Goal: Obtain resource: Download file/media

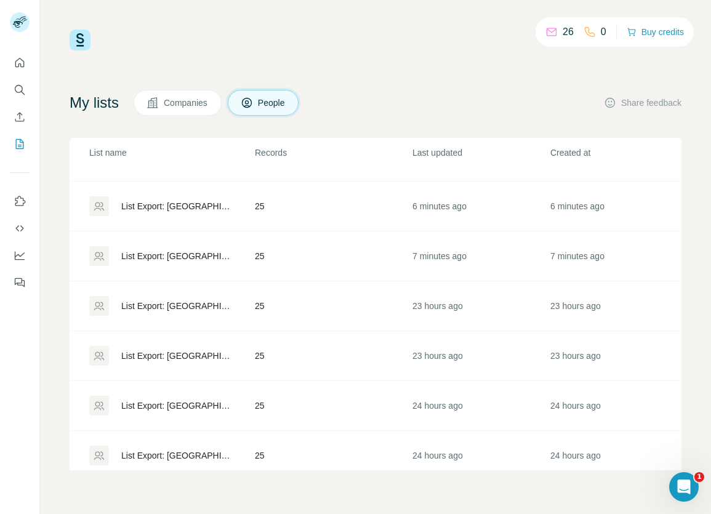
scroll to position [106, 0]
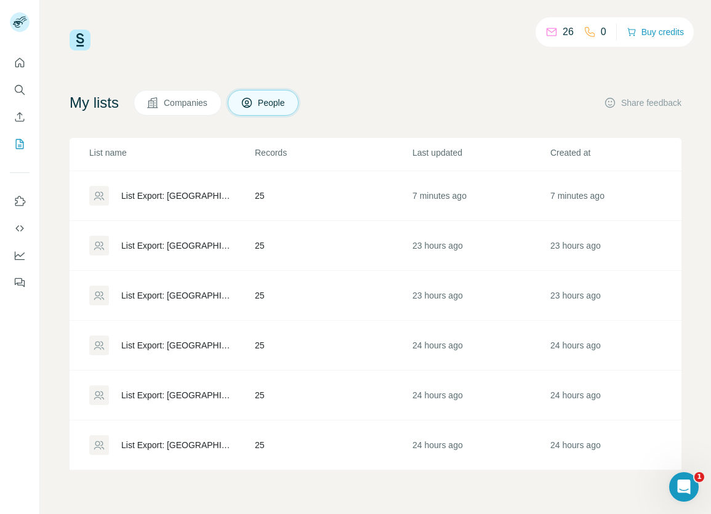
click at [204, 439] on div "List Export: [GEOGRAPHIC_DATA] contacts [DATE] - [DATE] 22:09" at bounding box center [177, 445] width 113 height 12
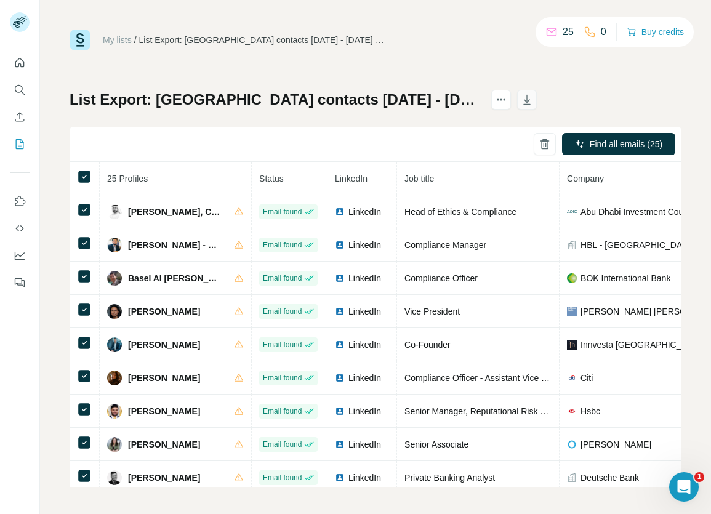
click at [524, 101] on icon "button" at bounding box center [527, 101] width 6 height 4
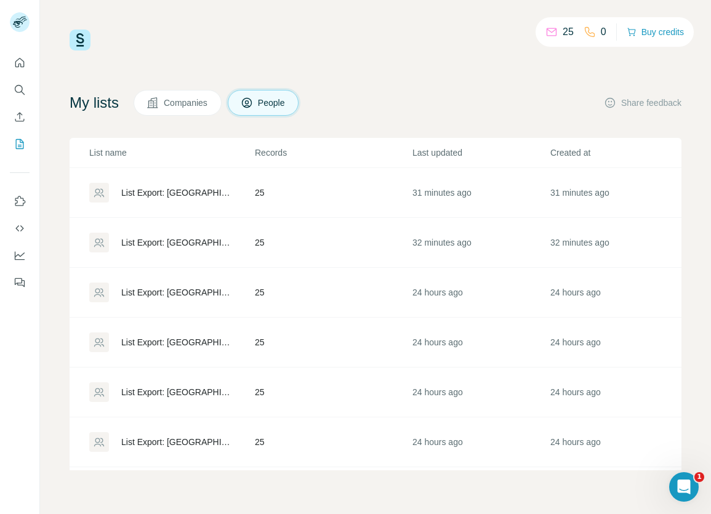
scroll to position [106, 0]
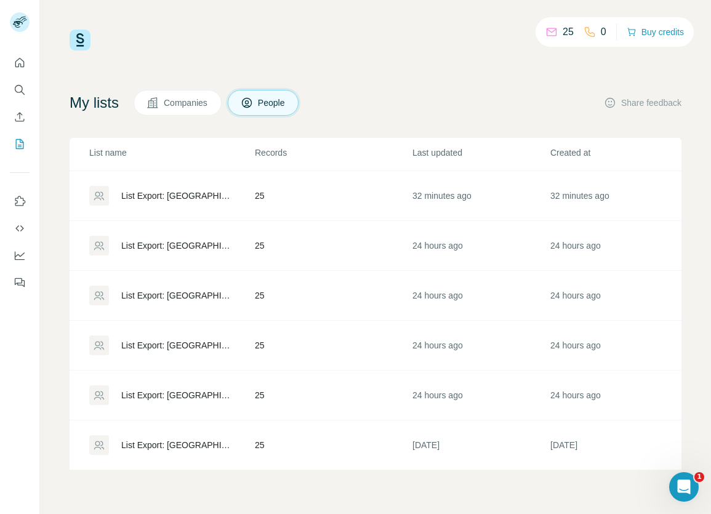
click at [169, 389] on div "List Export: [GEOGRAPHIC_DATA] contacts [DATE] - [DATE] 22:25" at bounding box center [177, 395] width 113 height 12
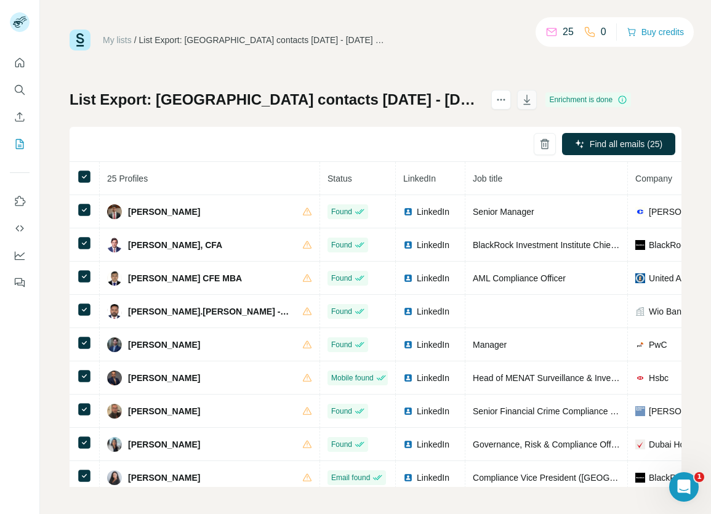
click at [521, 103] on icon "button" at bounding box center [527, 100] width 12 height 12
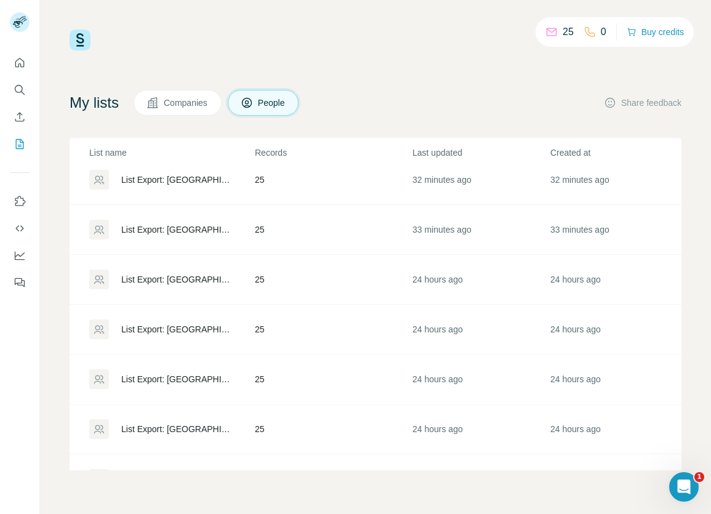
scroll to position [106, 0]
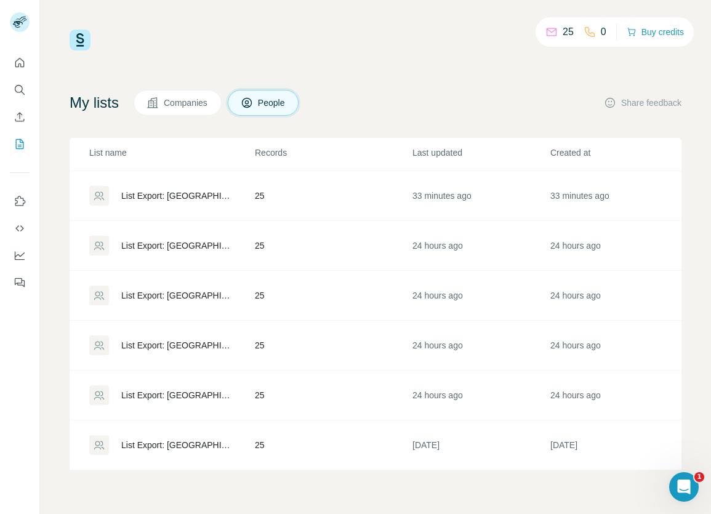
click at [183, 339] on div "List Export: [GEOGRAPHIC_DATA] contacts [DATE] - [DATE] 22:25" at bounding box center [177, 345] width 113 height 12
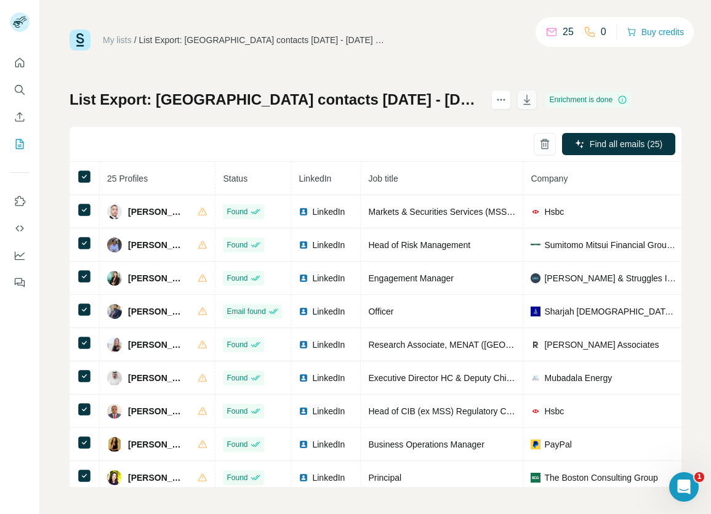
click at [521, 102] on icon "button" at bounding box center [527, 100] width 12 height 12
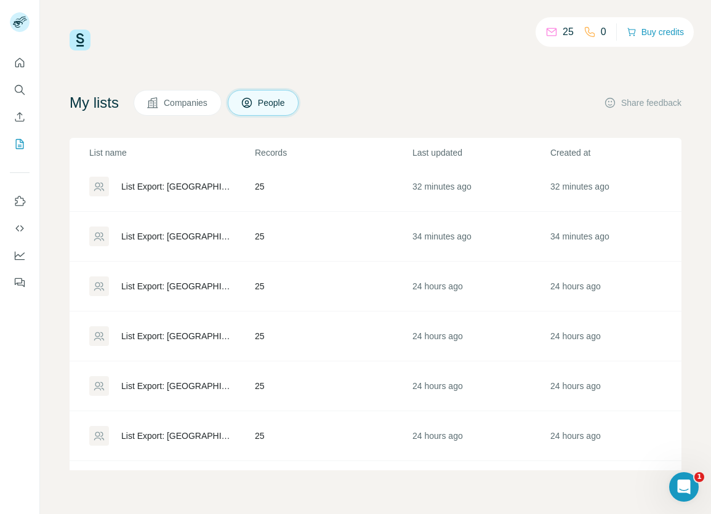
scroll to position [106, 0]
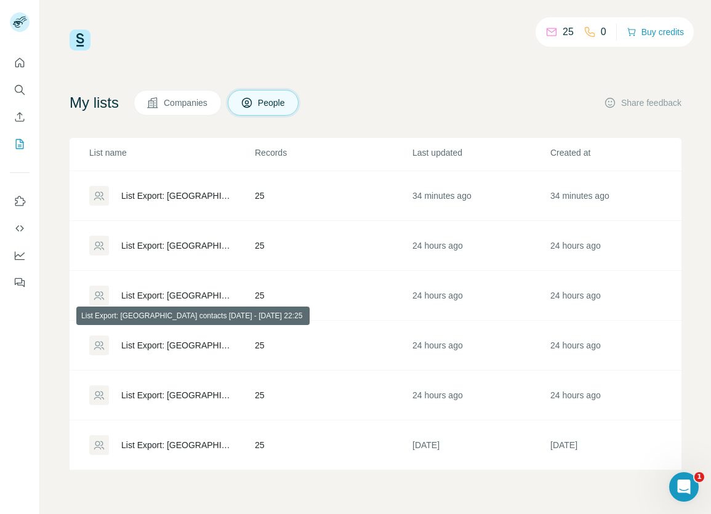
click at [150, 339] on div "List Export: [GEOGRAPHIC_DATA] contacts [DATE] - [DATE] 22:25" at bounding box center [177, 345] width 113 height 12
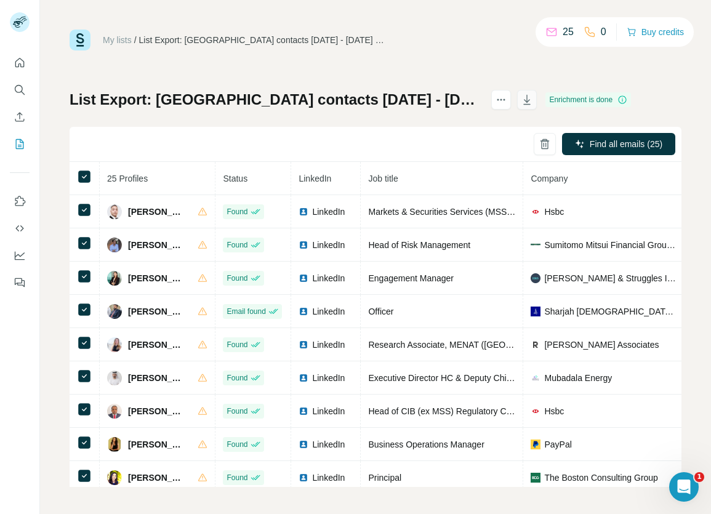
click at [521, 102] on icon "button" at bounding box center [527, 100] width 12 height 12
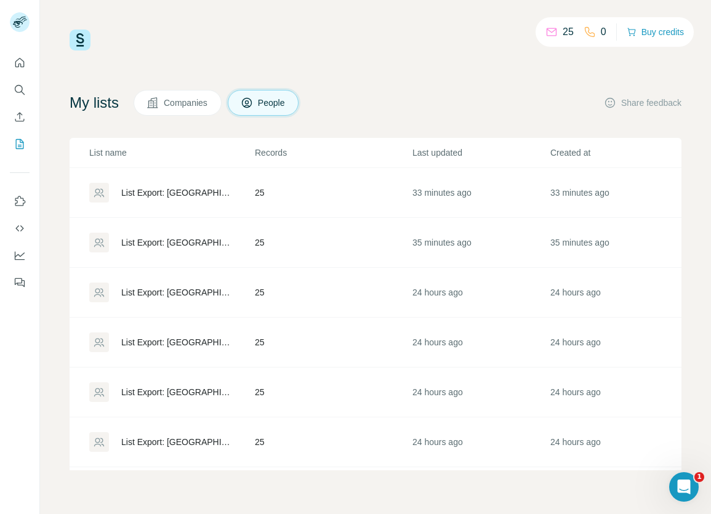
scroll to position [106, 0]
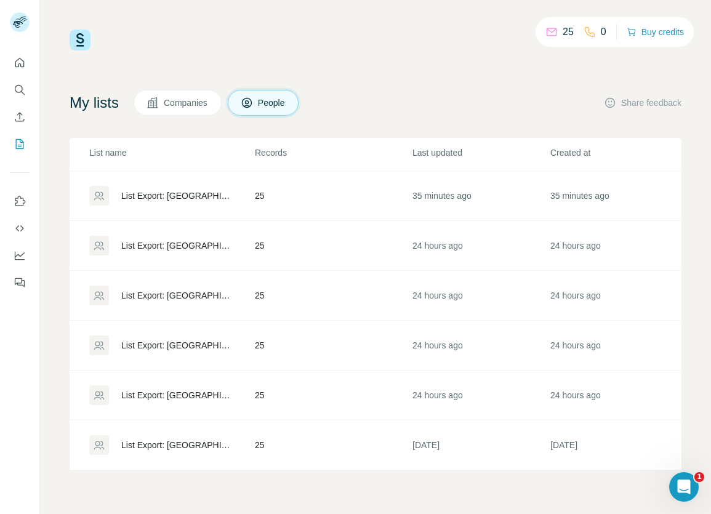
click at [151, 289] on div "List Export: [GEOGRAPHIC_DATA] contacts [DATE] - [DATE] 22:33" at bounding box center [177, 295] width 113 height 12
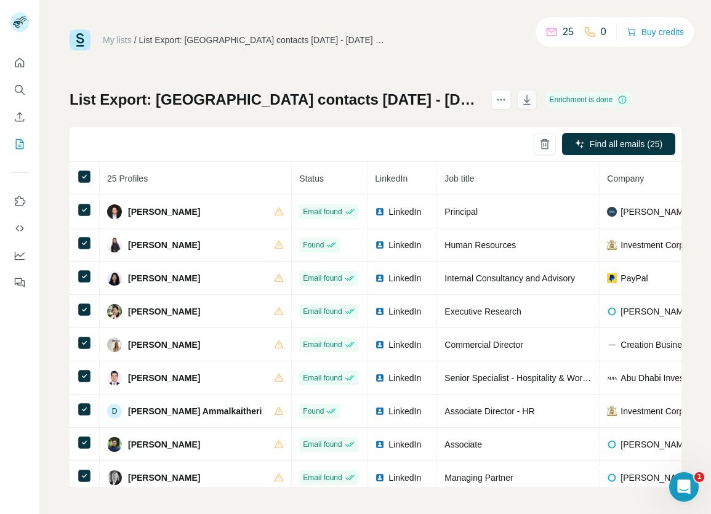
click at [521, 100] on icon "button" at bounding box center [527, 100] width 12 height 12
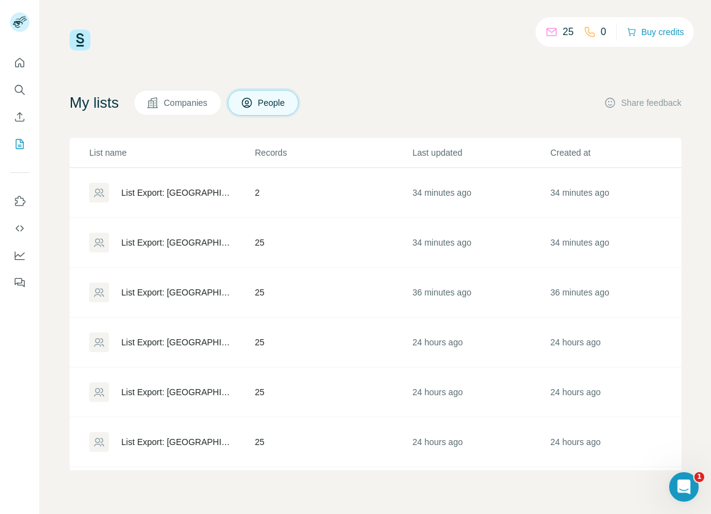
click at [208, 245] on div "List Export: [GEOGRAPHIC_DATA] contacts [DATE] - [DATE] 21:50" at bounding box center [177, 242] width 113 height 12
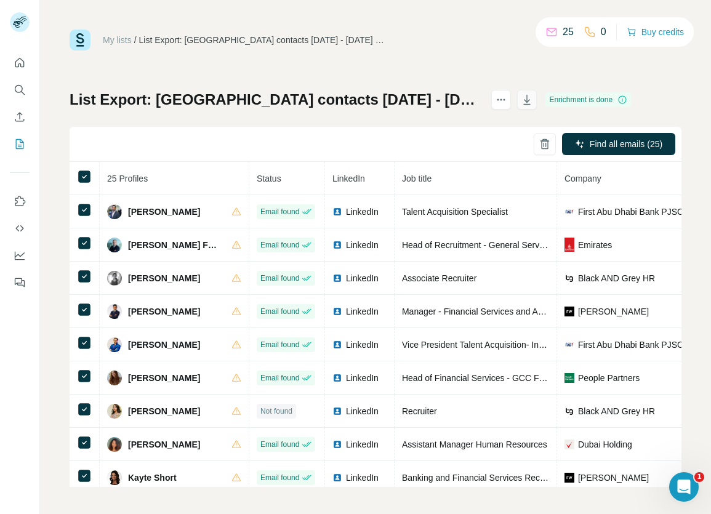
click at [521, 105] on icon "button" at bounding box center [527, 100] width 12 height 12
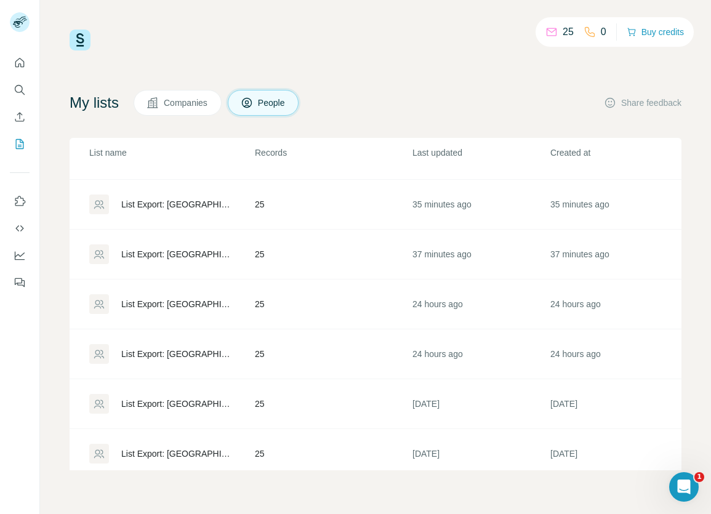
scroll to position [106, 0]
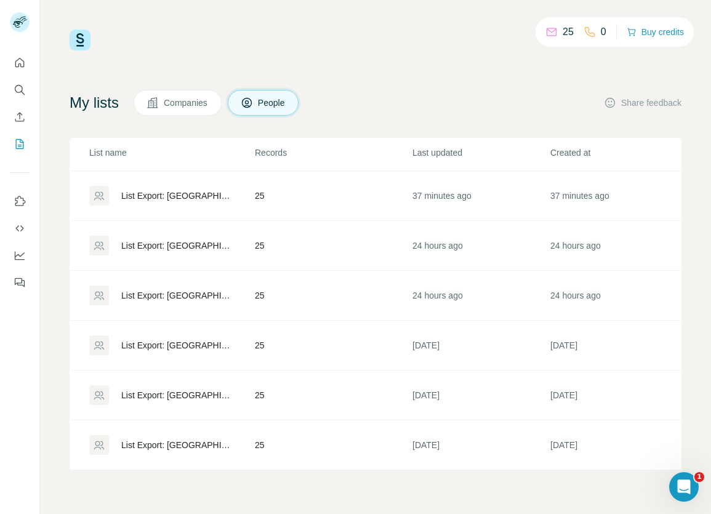
click at [185, 189] on div "List Export: [GEOGRAPHIC_DATA] contacts [DATE] - [DATE] 21:49" at bounding box center [177, 195] width 113 height 12
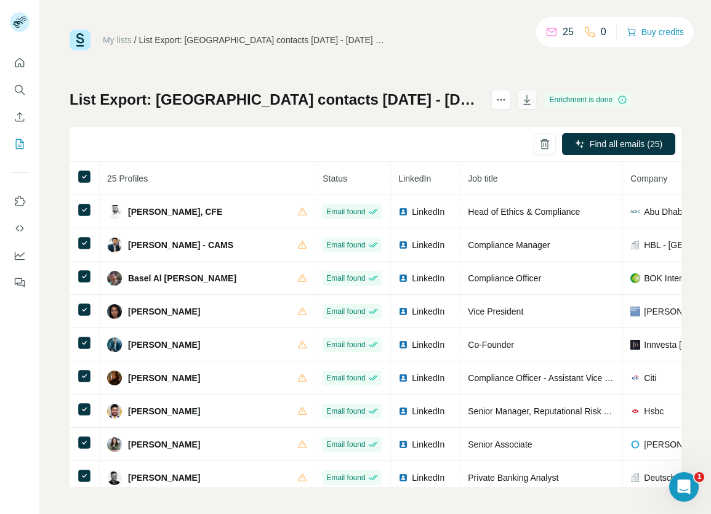
click at [521, 105] on icon "button" at bounding box center [527, 100] width 12 height 12
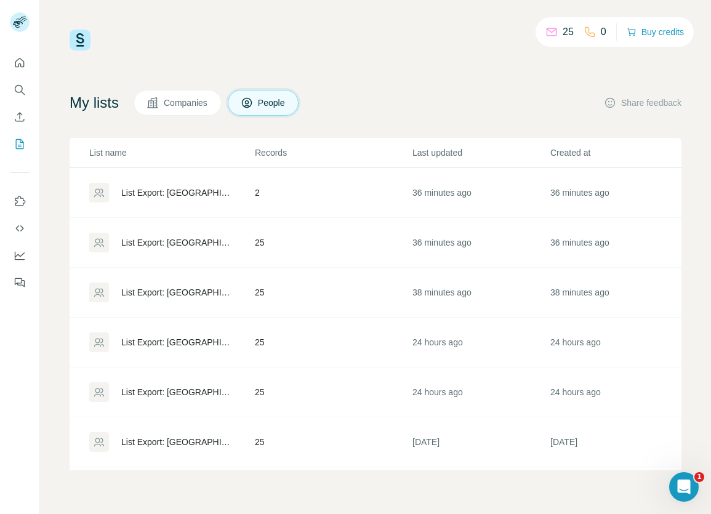
click at [185, 243] on div "List Export: [GEOGRAPHIC_DATA] contacts [DATE] - [DATE] 21:50" at bounding box center [177, 242] width 113 height 12
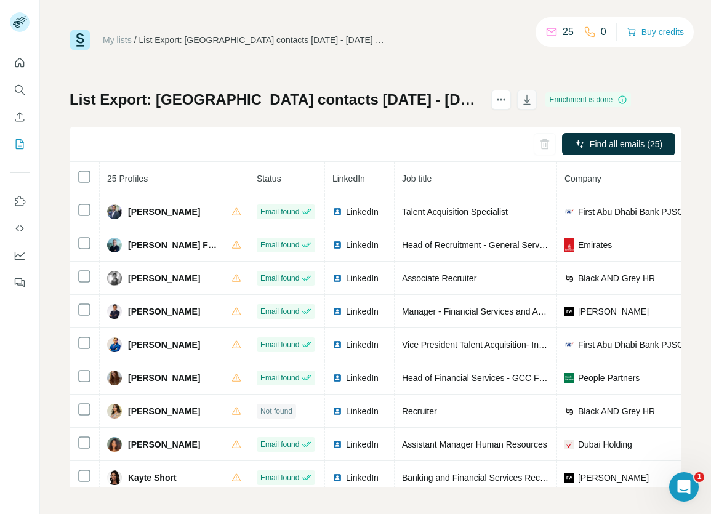
click at [521, 105] on icon "button" at bounding box center [527, 100] width 12 height 12
click at [521, 100] on icon "button" at bounding box center [527, 100] width 12 height 12
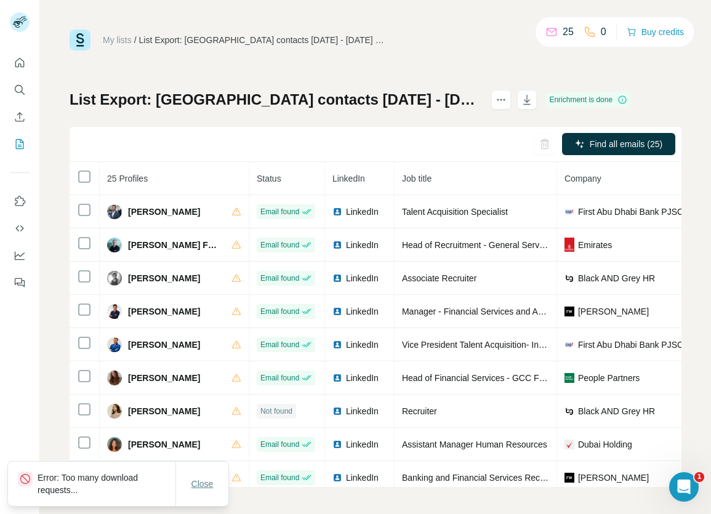
click at [205, 486] on span "Close" at bounding box center [202, 483] width 22 height 12
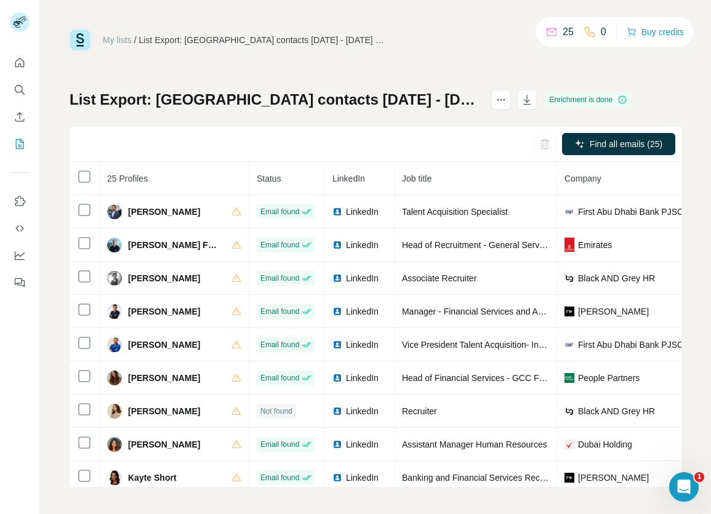
click at [517, 141] on div "Find all emails (25)" at bounding box center [376, 144] width 612 height 35
click at [521, 102] on icon "button" at bounding box center [527, 100] width 12 height 12
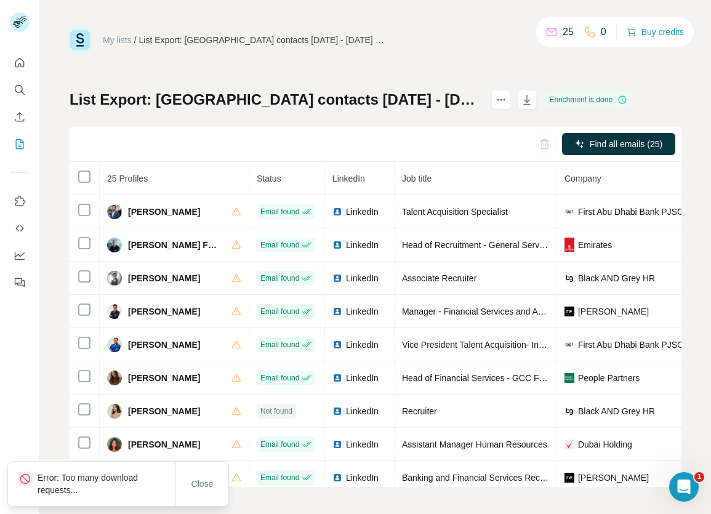
click at [95, 492] on p "Error: Too many download requests..." at bounding box center [107, 483] width 138 height 25
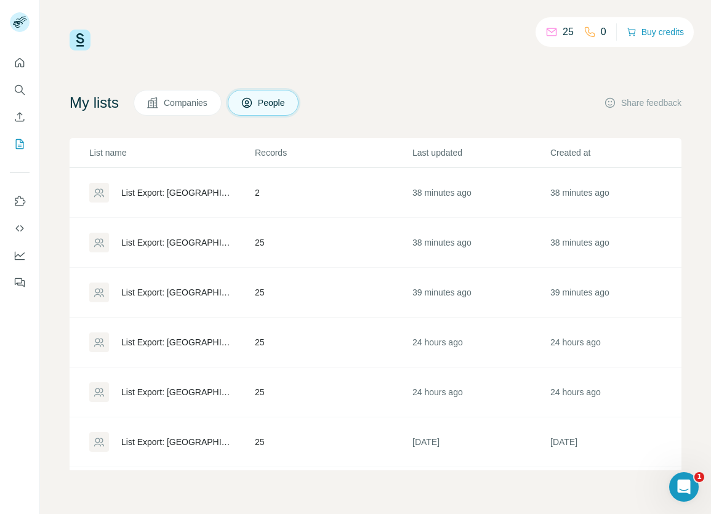
click at [164, 246] on div "List Export: [GEOGRAPHIC_DATA] contacts [DATE] - [DATE] 21:50" at bounding box center [177, 242] width 113 height 12
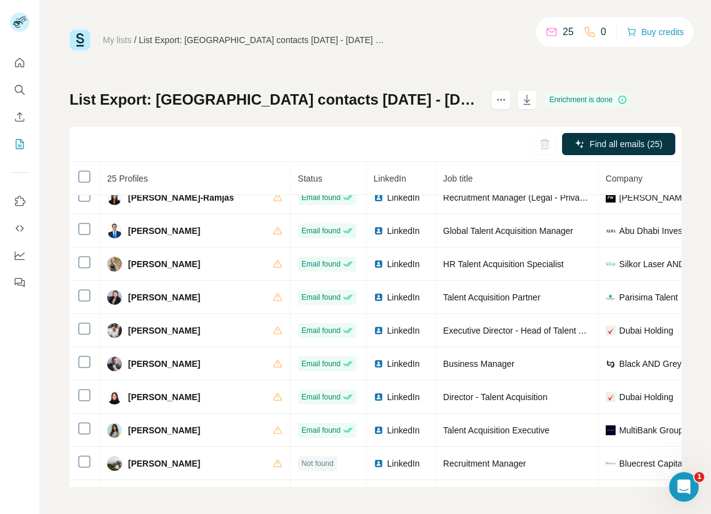
scroll to position [406, 0]
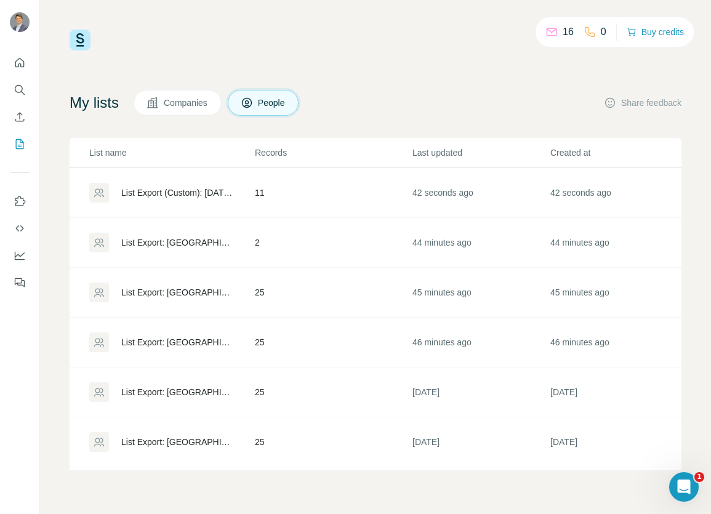
click at [295, 247] on td "2" at bounding box center [333, 243] width 158 height 50
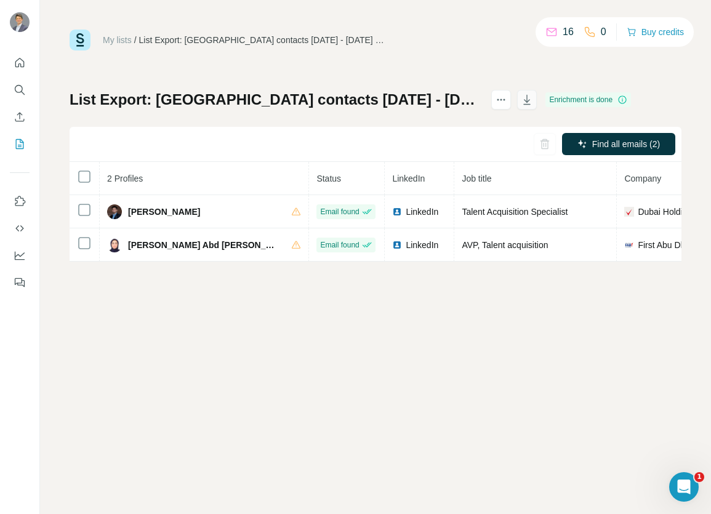
click at [521, 103] on icon "button" at bounding box center [527, 100] width 12 height 12
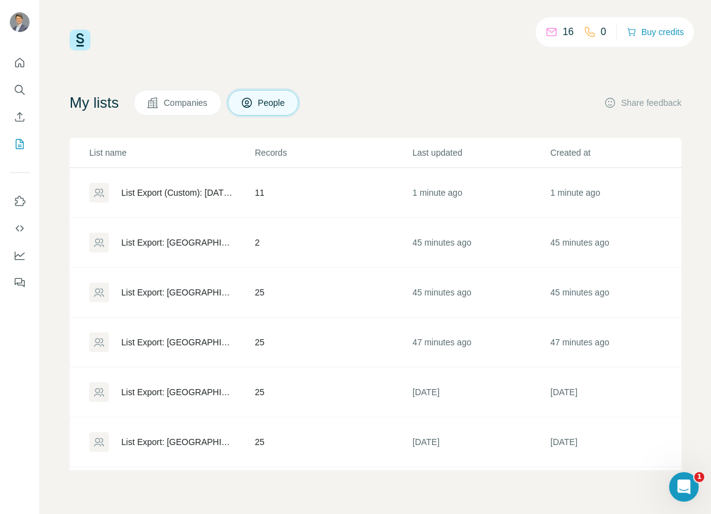
click at [306, 188] on td "11" at bounding box center [333, 193] width 158 height 50
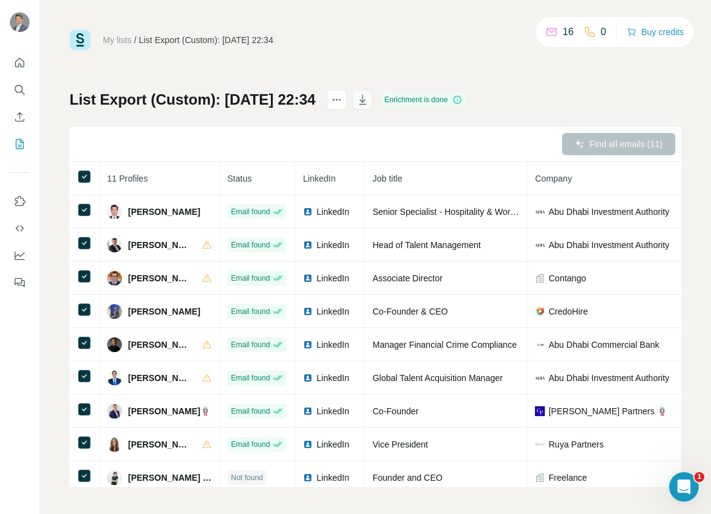
click at [369, 104] on icon "button" at bounding box center [362, 100] width 12 height 12
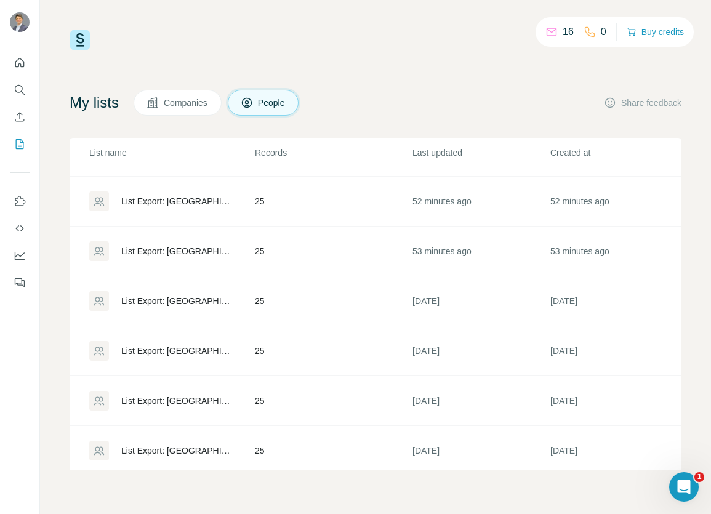
scroll to position [156, 0]
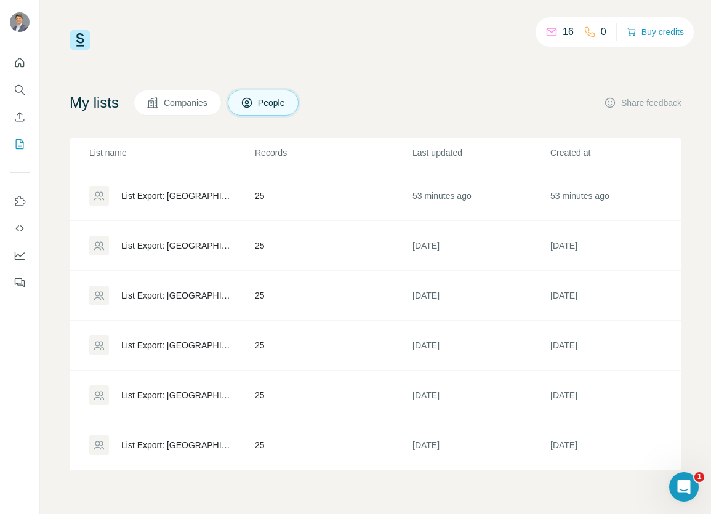
click at [135, 439] on div "List Export: [GEOGRAPHIC_DATA] contacts [DATE] - [DATE] 22:09" at bounding box center [177, 445] width 113 height 12
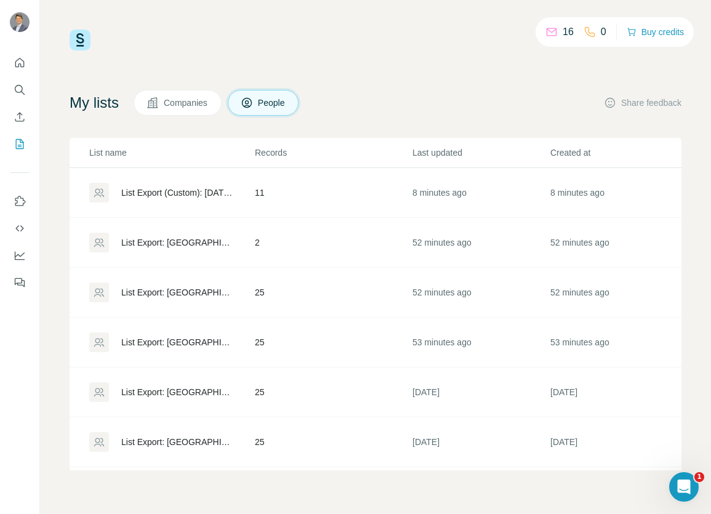
scroll to position [156, 0]
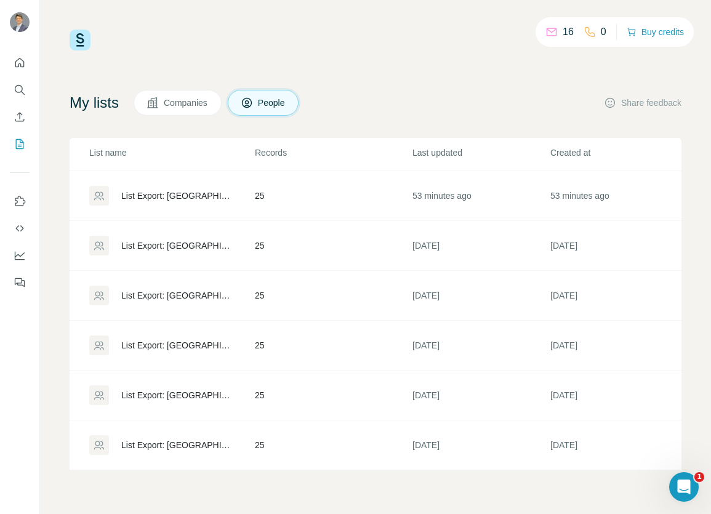
click at [193, 439] on div "List Export: [GEOGRAPHIC_DATA] contacts [DATE] - [DATE] 22:09" at bounding box center [177, 445] width 113 height 12
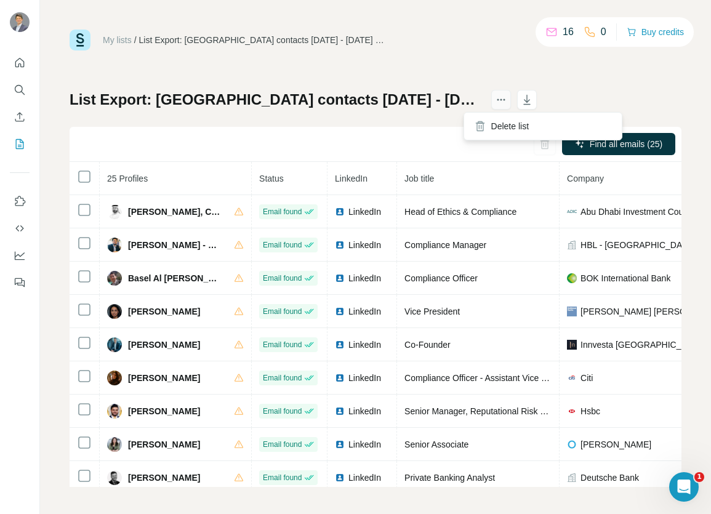
click at [495, 96] on icon "actions" at bounding box center [501, 100] width 12 height 12
click at [503, 100] on icon "actions" at bounding box center [504, 100] width 2 height 2
click at [495, 100] on icon "actions" at bounding box center [501, 100] width 12 height 12
click at [389, 95] on h1 "List Export: [GEOGRAPHIC_DATA] contacts [DATE] - [DATE] 22:09" at bounding box center [275, 100] width 410 height 20
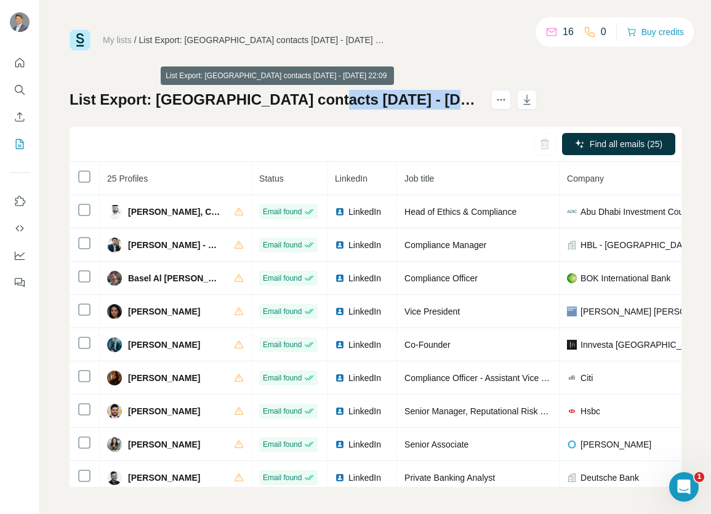
drag, startPoint x: 316, startPoint y: 97, endPoint x: 450, endPoint y: 110, distance: 134.7
click at [450, 110] on div "List Export: [GEOGRAPHIC_DATA] contacts [DATE] - [DATE] 22:09 Find all emails (…" at bounding box center [376, 288] width 612 height 397
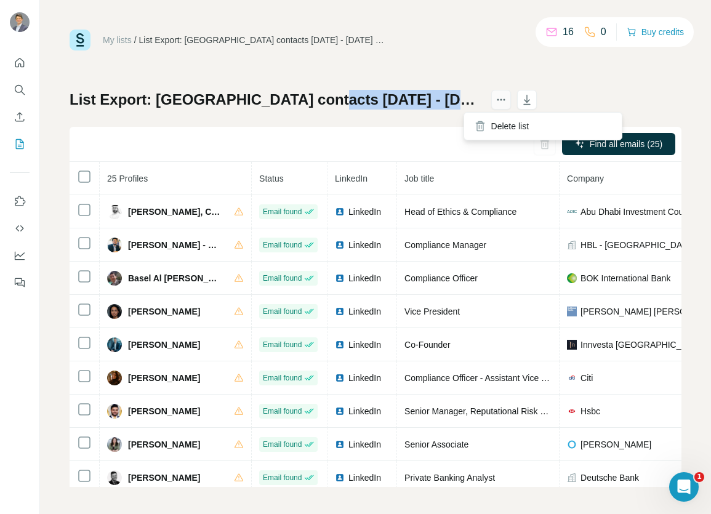
click at [495, 102] on icon "actions" at bounding box center [501, 100] width 12 height 12
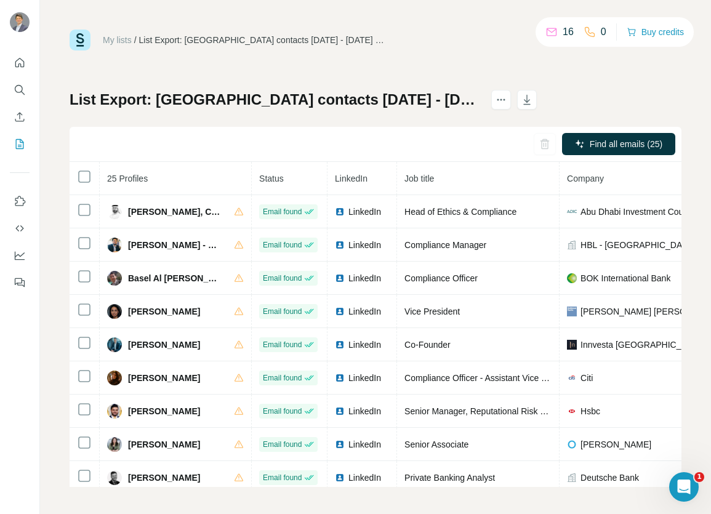
click at [170, 83] on div "My lists / List Export: [GEOGRAPHIC_DATA] contacts [DATE] - [DATE] 22:09 16 0 B…" at bounding box center [376, 258] width 612 height 457
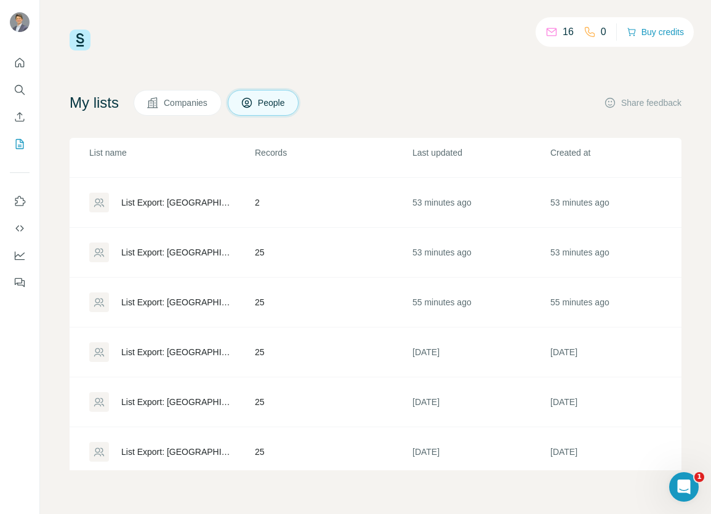
scroll to position [156, 0]
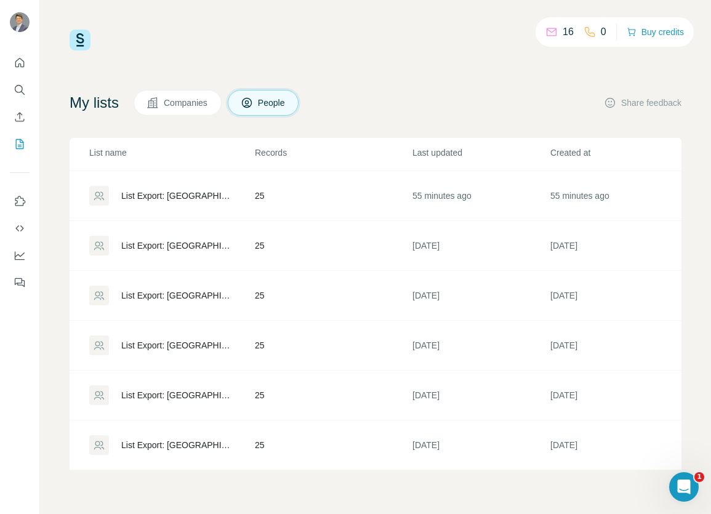
click at [188, 439] on div "List Export: [GEOGRAPHIC_DATA] contacts [DATE] - [DATE] 22:09" at bounding box center [177, 445] width 113 height 12
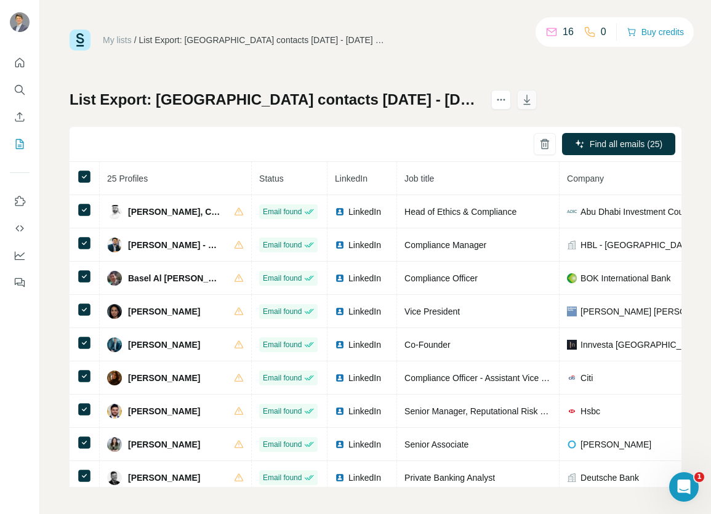
click at [524, 100] on icon "button" at bounding box center [527, 101] width 6 height 4
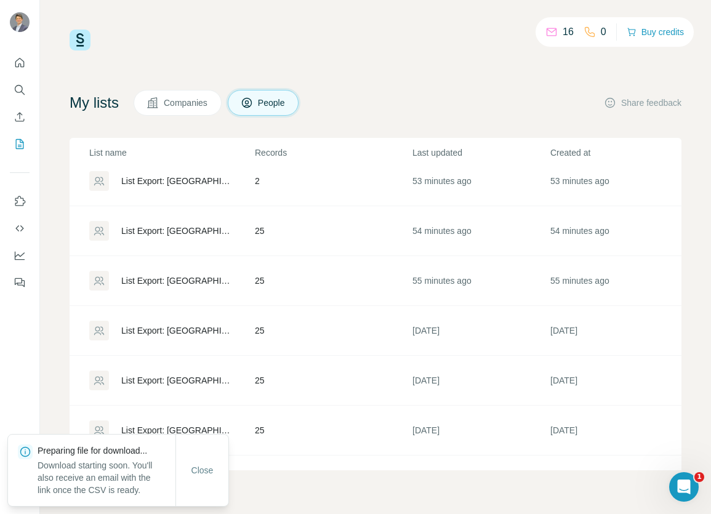
scroll to position [156, 0]
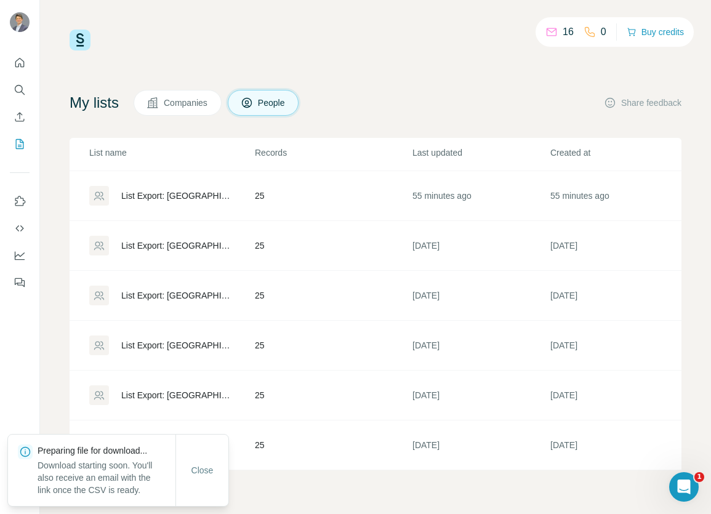
click at [196, 389] on div "List Export: [GEOGRAPHIC_DATA] contacts [DATE] - [DATE] 22:25" at bounding box center [177, 395] width 113 height 12
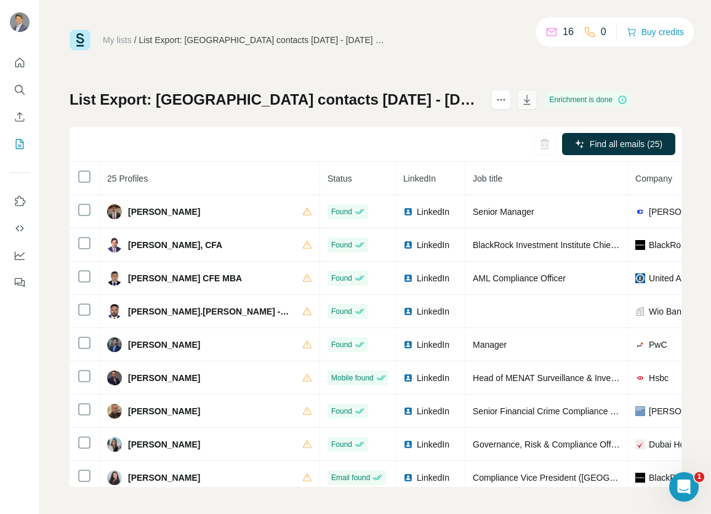
click at [524, 101] on icon "button" at bounding box center [527, 100] width 7 height 10
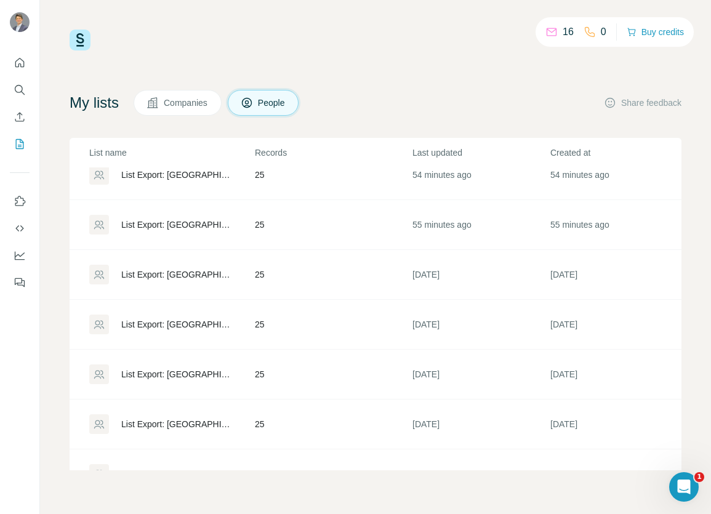
scroll to position [156, 0]
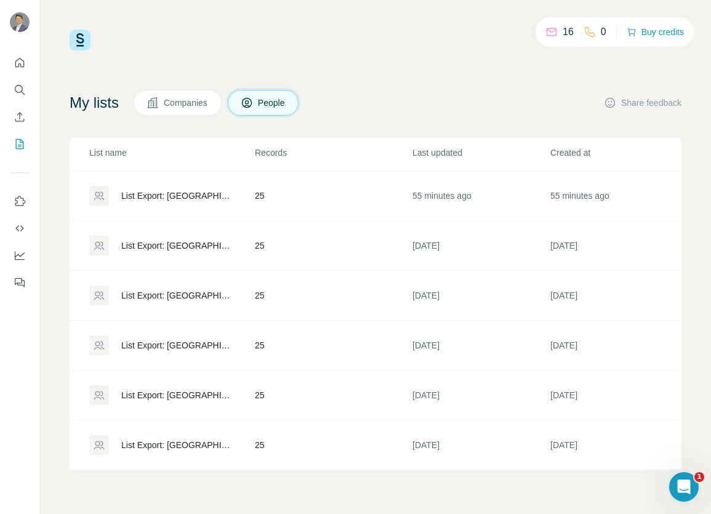
click at [204, 340] on div "List Export: [GEOGRAPHIC_DATA] contacts [DATE] - [DATE] 22:25" at bounding box center [177, 345] width 113 height 12
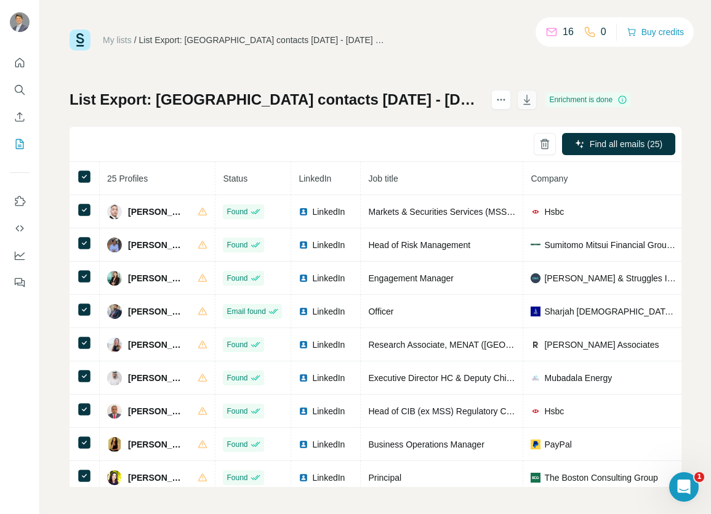
click at [521, 100] on icon "button" at bounding box center [527, 100] width 12 height 12
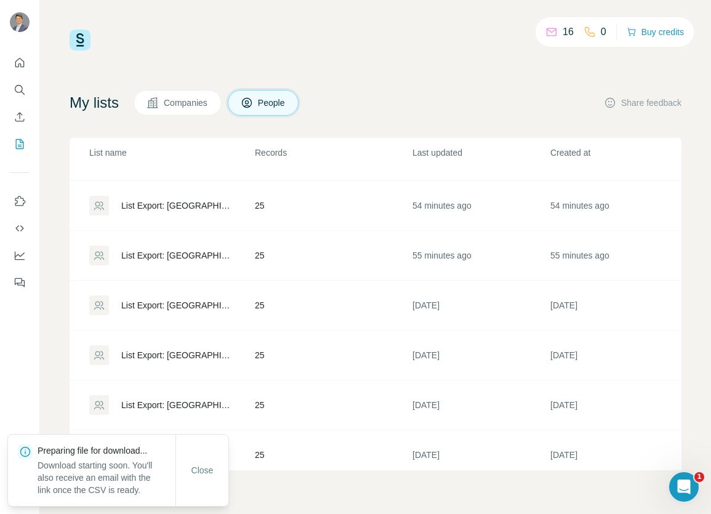
scroll to position [156, 0]
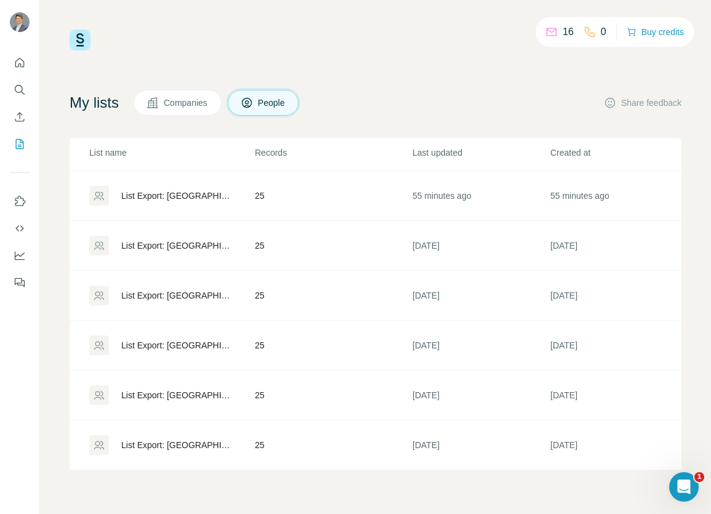
click at [164, 289] on div "List Export: [GEOGRAPHIC_DATA] contacts [DATE] - [DATE] 22:33" at bounding box center [177, 295] width 113 height 12
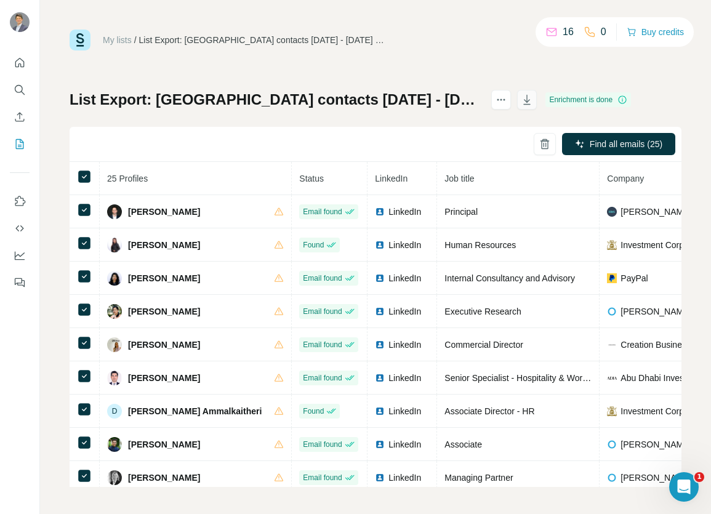
click at [521, 100] on icon "button" at bounding box center [527, 100] width 12 height 12
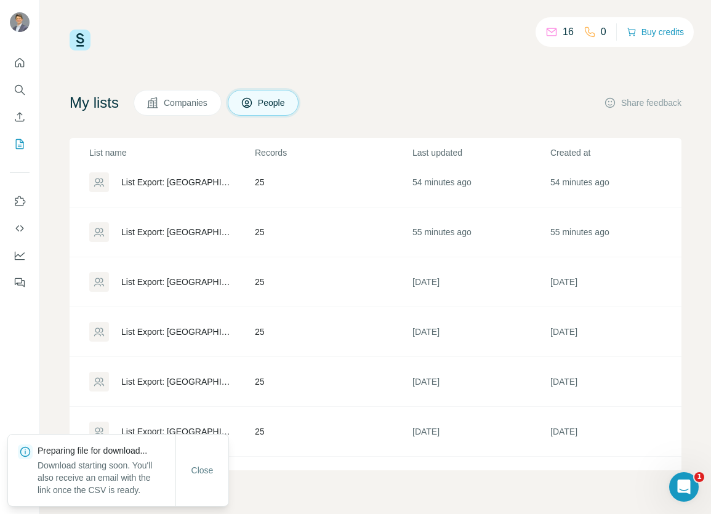
scroll to position [156, 0]
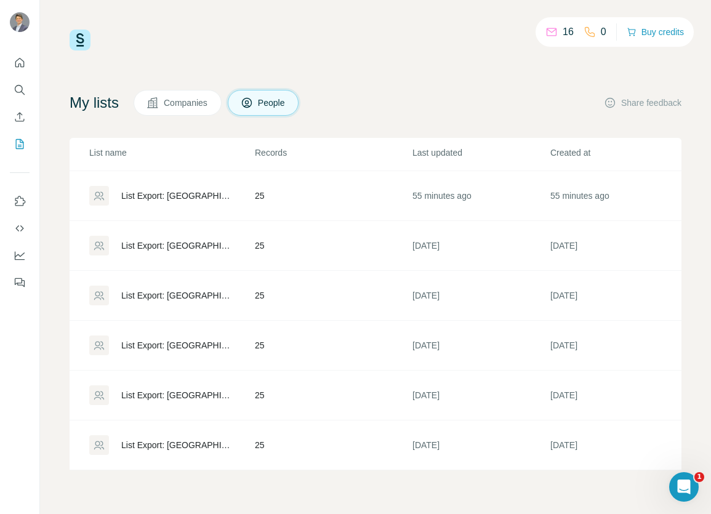
click at [139, 239] on div "List Export: [GEOGRAPHIC_DATA] contacts [DATE] - [DATE] 22:35" at bounding box center [177, 245] width 113 height 12
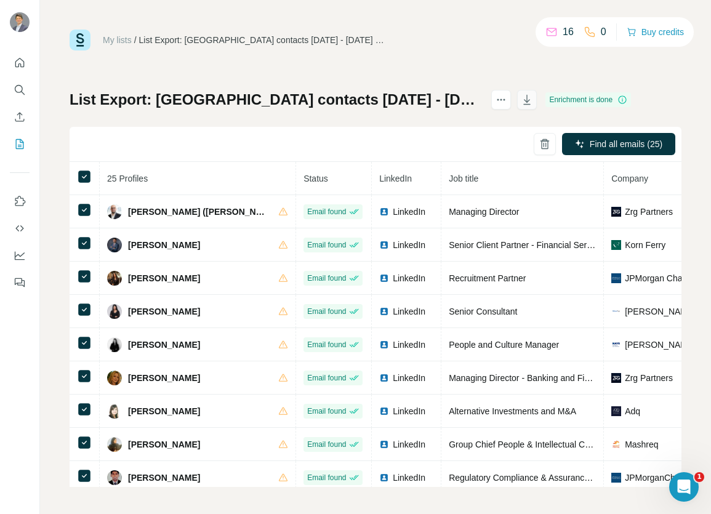
click at [521, 104] on icon "button" at bounding box center [527, 100] width 12 height 12
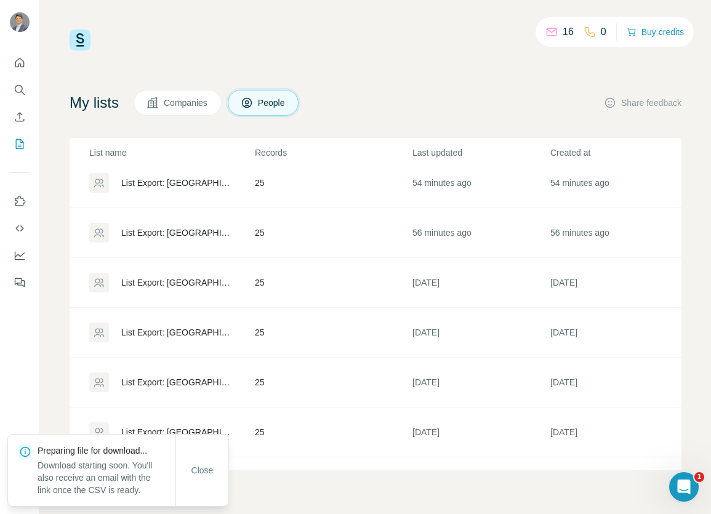
scroll to position [156, 0]
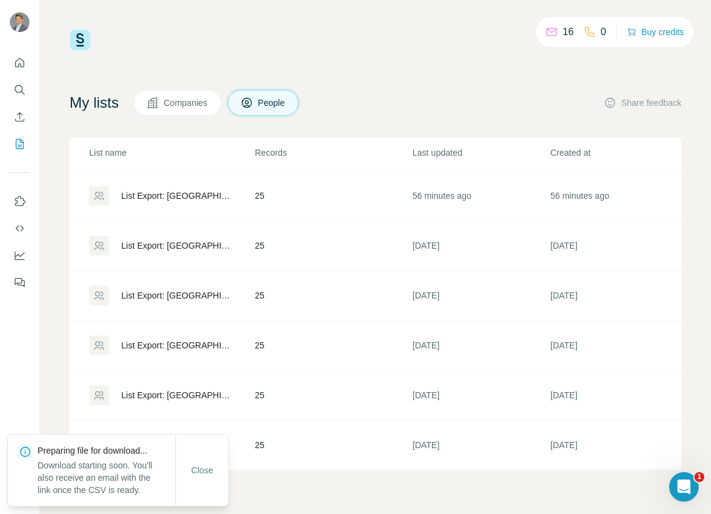
click at [195, 190] on div "List Export: [GEOGRAPHIC_DATA] contacts [DATE] - [DATE] 21:49" at bounding box center [177, 195] width 113 height 12
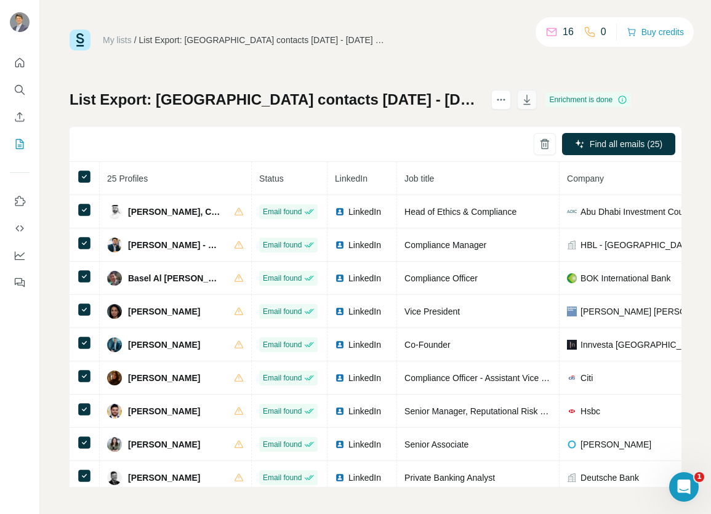
click at [517, 106] on button "button" at bounding box center [527, 100] width 20 height 20
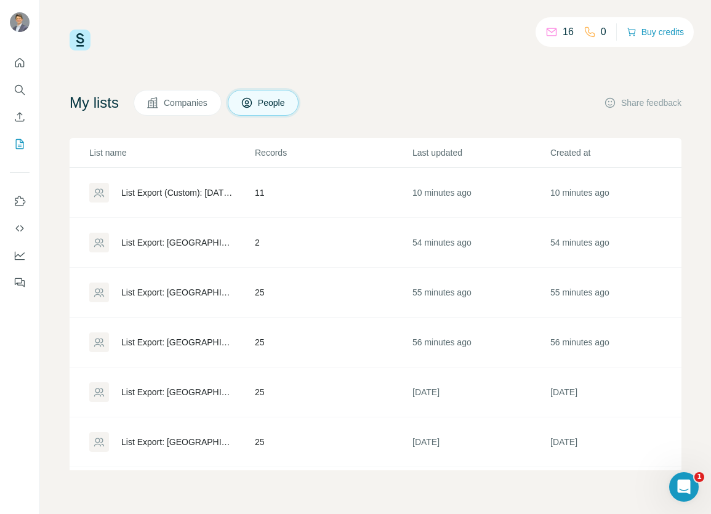
click at [151, 296] on div "List Export: [GEOGRAPHIC_DATA] contacts [DATE] - [DATE] 21:50" at bounding box center [177, 292] width 113 height 12
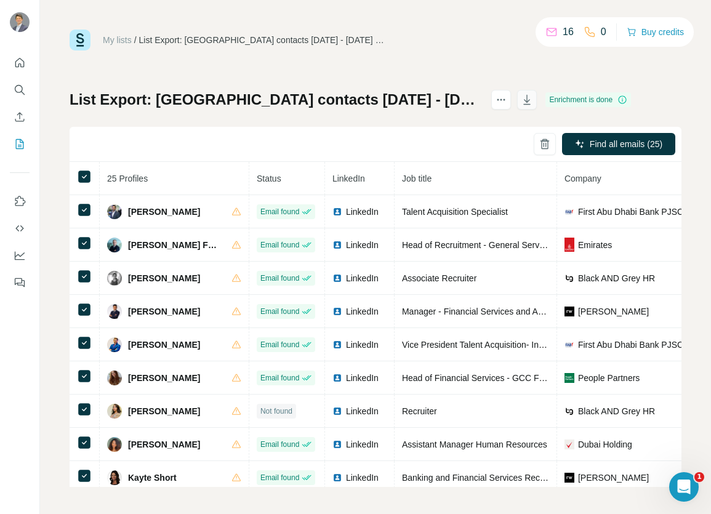
click at [524, 100] on icon "button" at bounding box center [527, 101] width 6 height 4
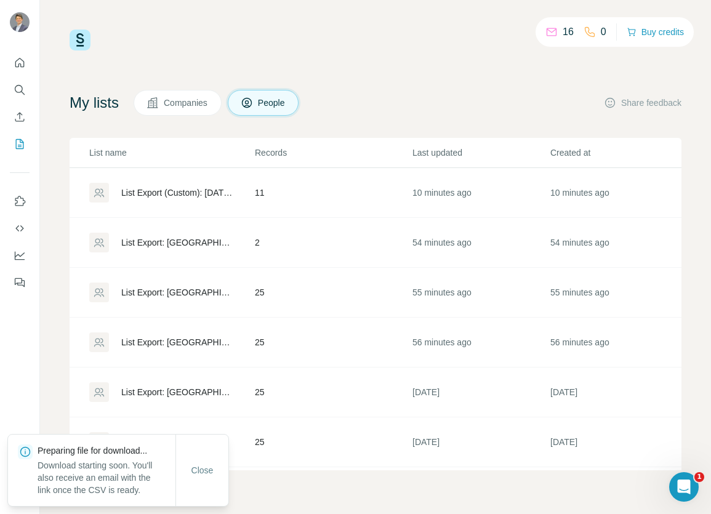
click at [162, 244] on div "List Export: [GEOGRAPHIC_DATA] contacts [DATE] - [DATE] 21:51" at bounding box center [177, 242] width 113 height 12
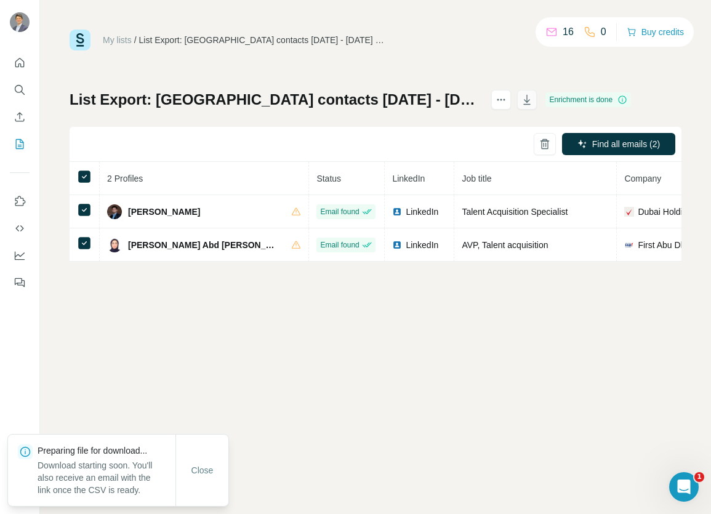
click at [521, 102] on icon "button" at bounding box center [527, 100] width 12 height 12
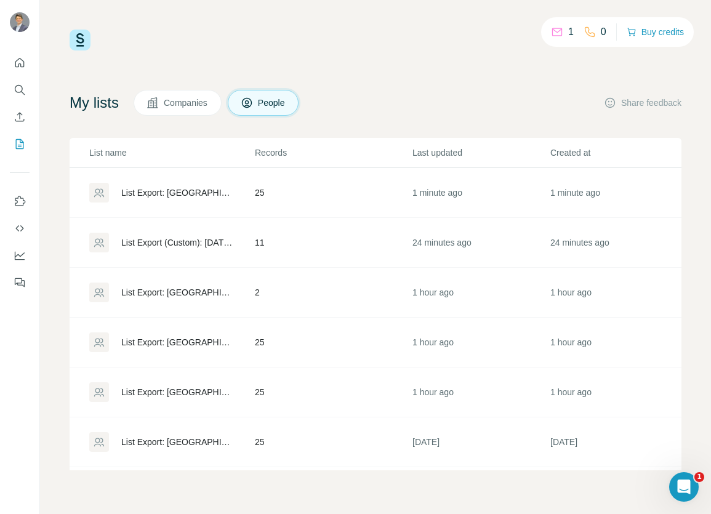
click at [362, 196] on td "25" at bounding box center [333, 193] width 158 height 50
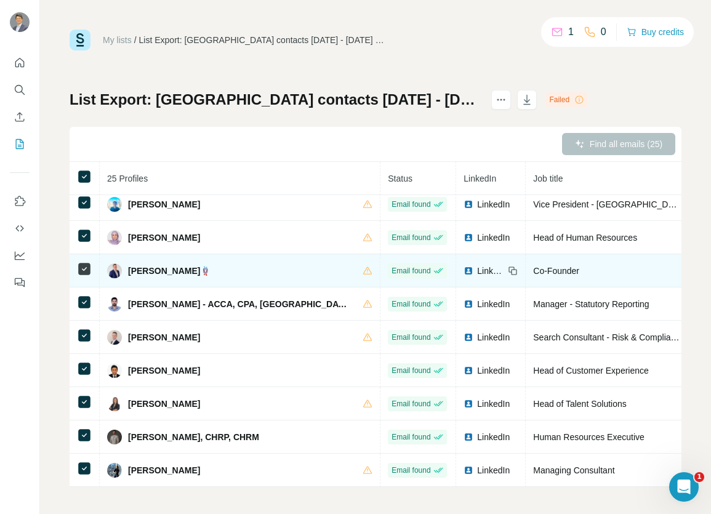
scroll to position [2, 0]
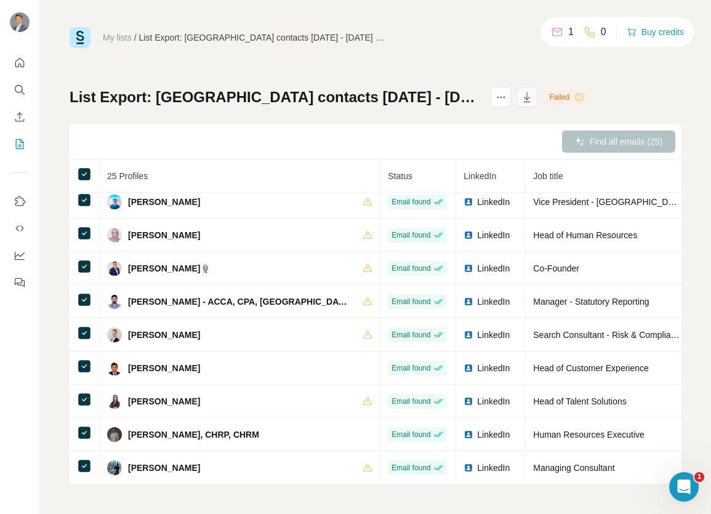
click at [521, 98] on icon "button" at bounding box center [527, 97] width 12 height 12
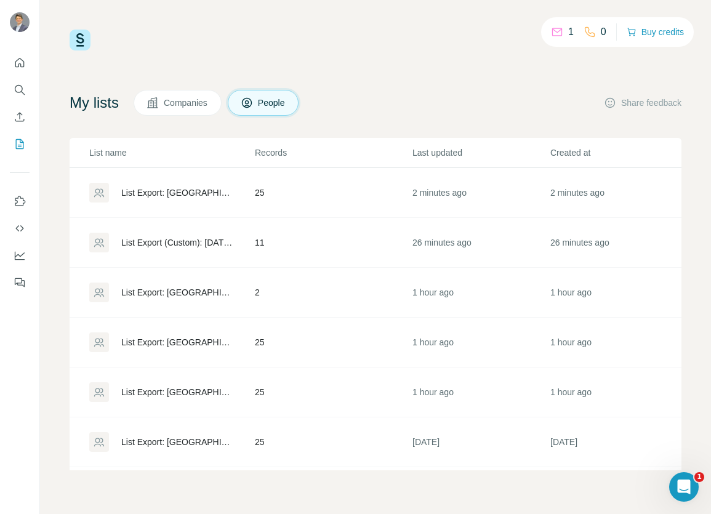
click at [193, 245] on div "List Export (Custom): [DATE] 22:34" at bounding box center [177, 242] width 113 height 12
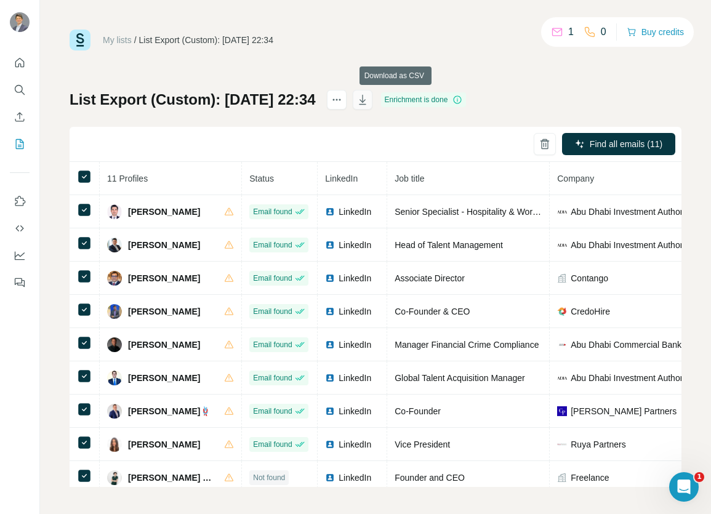
click at [365, 102] on icon "button" at bounding box center [362, 101] width 6 height 4
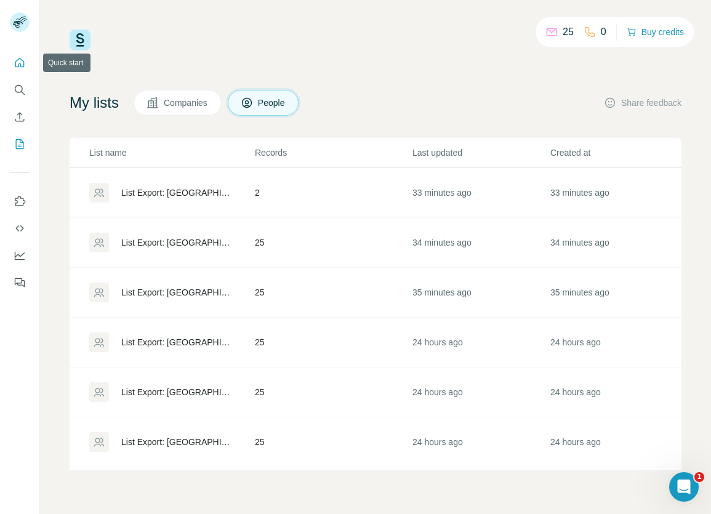
click at [16, 68] on icon "Quick start" at bounding box center [20, 63] width 12 height 12
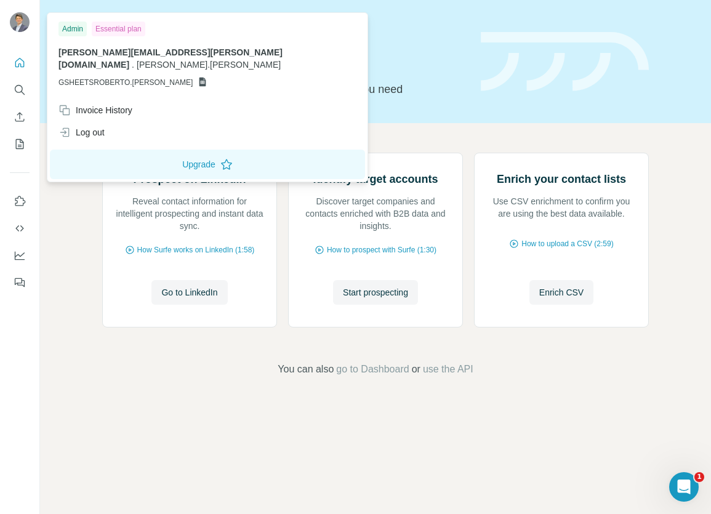
click at [17, 20] on img at bounding box center [20, 22] width 20 height 20
click at [72, 30] on div "Admin" at bounding box center [72, 29] width 28 height 15
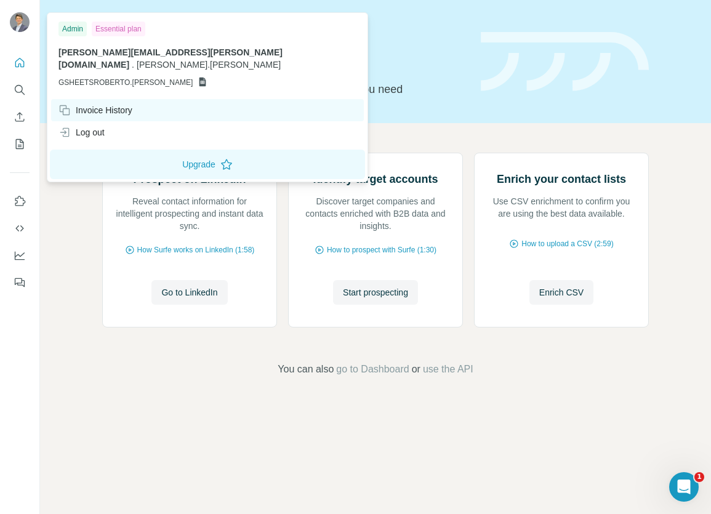
click at [97, 104] on div "Invoice History" at bounding box center [95, 110] width 74 height 12
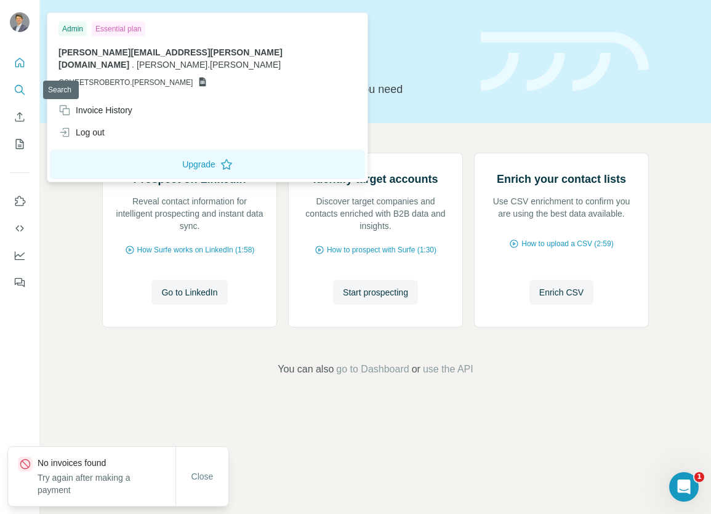
click at [22, 88] on icon "Search" at bounding box center [19, 89] width 8 height 8
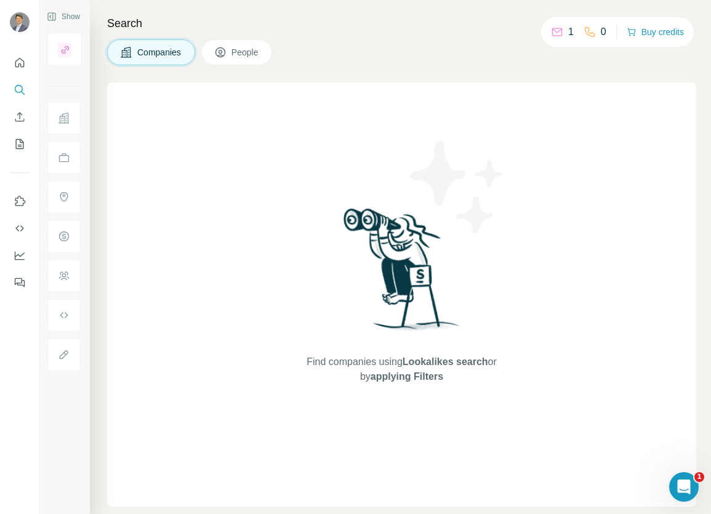
click at [539, 105] on div "Find companies using Lookalikes search or by applying Filters" at bounding box center [401, 294] width 589 height 424
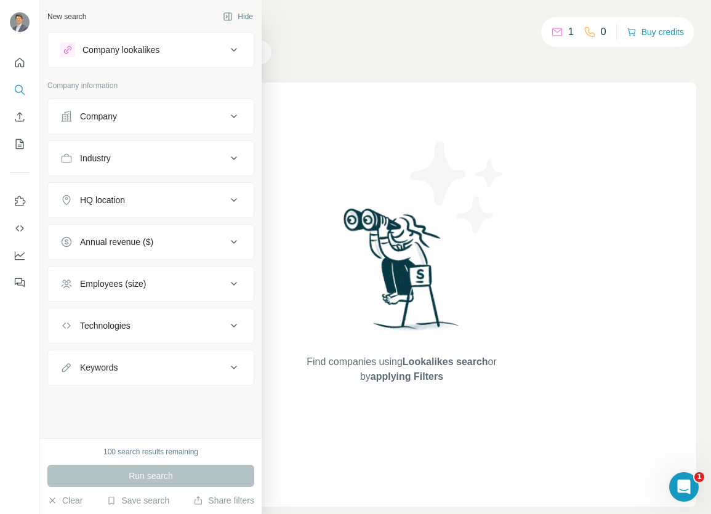
click at [146, 122] on div "Company" at bounding box center [143, 116] width 166 height 12
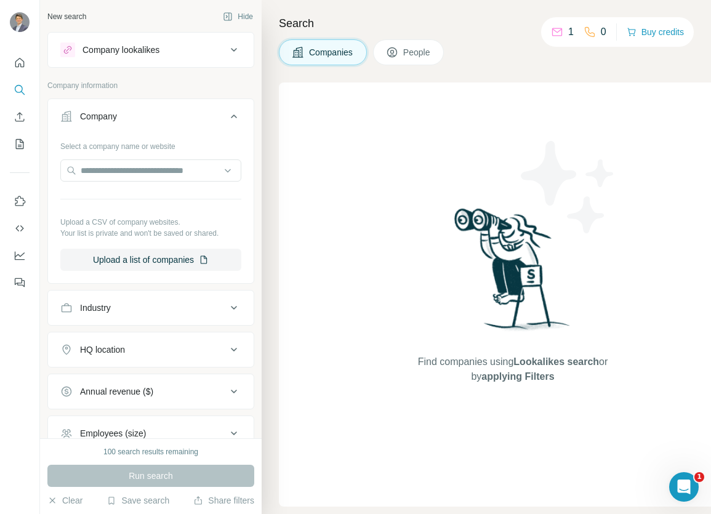
click at [146, 122] on div "Company" at bounding box center [143, 116] width 166 height 12
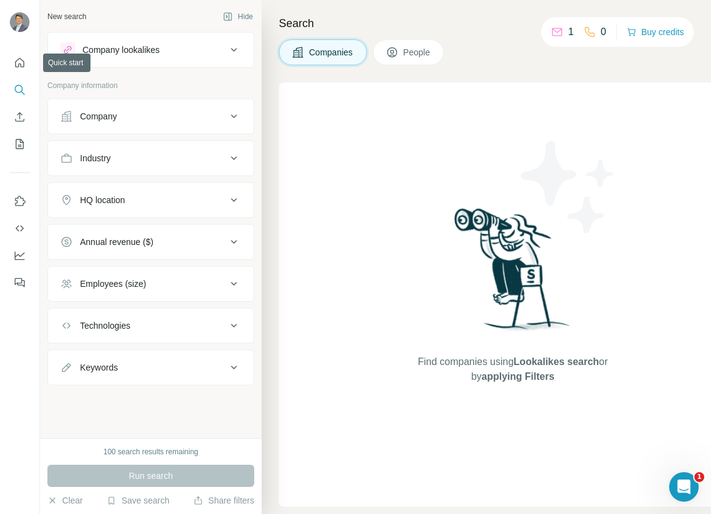
click at [15, 47] on div at bounding box center [19, 168] width 39 height 249
click at [99, 49] on div "Company lookalikes" at bounding box center [120, 50] width 77 height 12
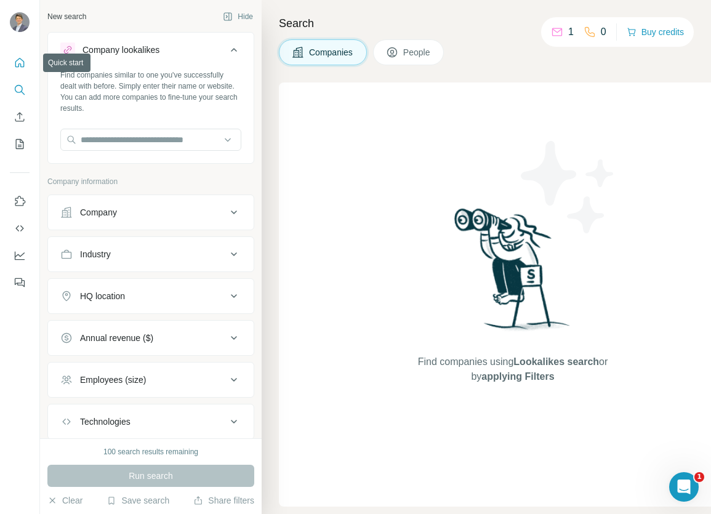
click at [23, 61] on icon "Quick start" at bounding box center [20, 63] width 12 height 12
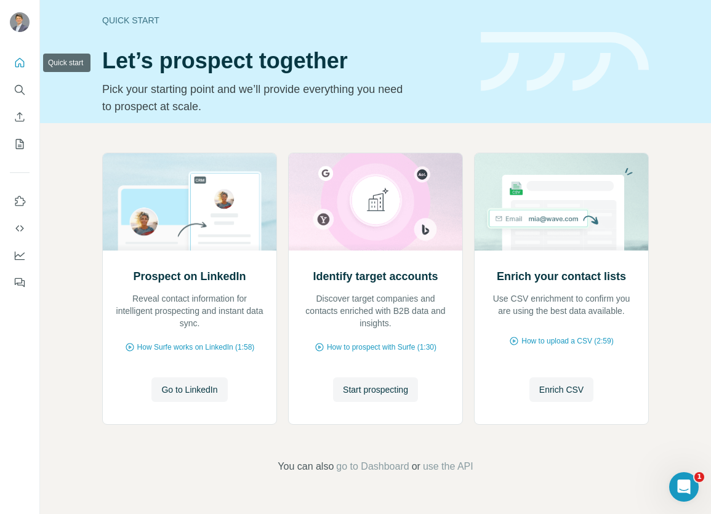
click at [20, 64] on icon "Quick start" at bounding box center [19, 62] width 9 height 9
click at [20, 65] on icon "Quick start" at bounding box center [20, 63] width 12 height 12
click at [20, 64] on icon "Quick start" at bounding box center [20, 63] width 12 height 12
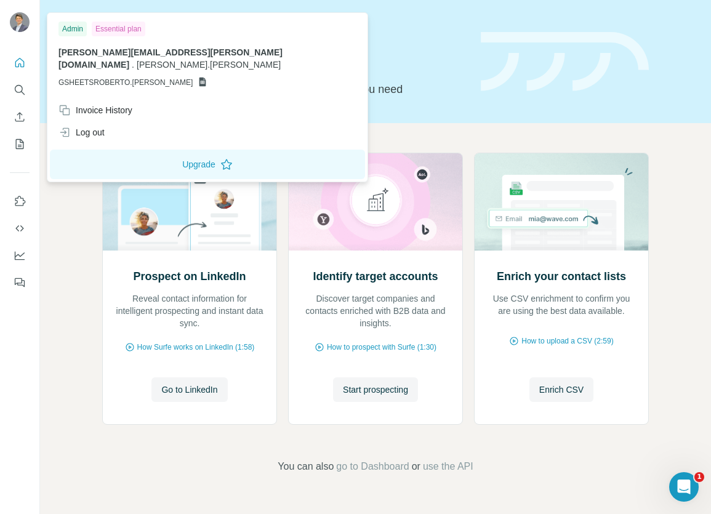
click at [18, 18] on img at bounding box center [20, 22] width 20 height 20
click at [19, 19] on img at bounding box center [20, 22] width 20 height 20
click at [116, 31] on div "Essential plan" at bounding box center [119, 29] width 54 height 15
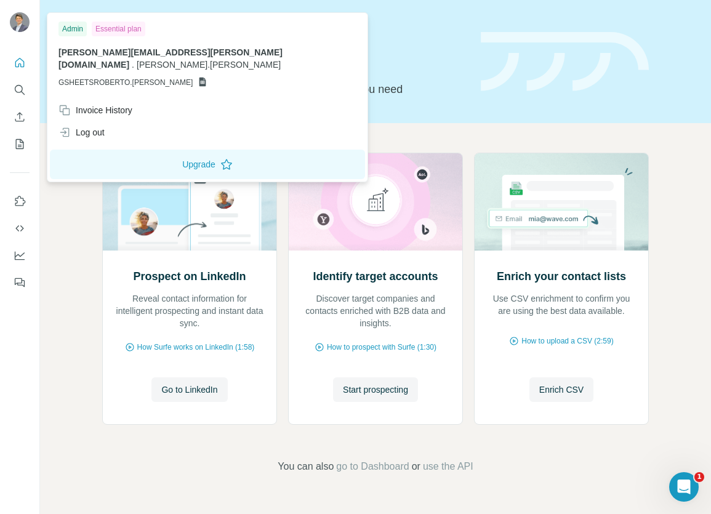
click at [94, 57] on span "[PERSON_NAME][EMAIL_ADDRESS][PERSON_NAME][DOMAIN_NAME]" at bounding box center [170, 58] width 224 height 22
click at [128, 77] on span "GSHEETSROBERTO.[PERSON_NAME]" at bounding box center [125, 82] width 134 height 11
click at [197, 77] on icon at bounding box center [202, 82] width 10 height 10
click at [206, 60] on span "[PERSON_NAME].[PERSON_NAME]" at bounding box center [209, 65] width 144 height 10
click at [24, 250] on icon "Dashboard" at bounding box center [20, 255] width 12 height 12
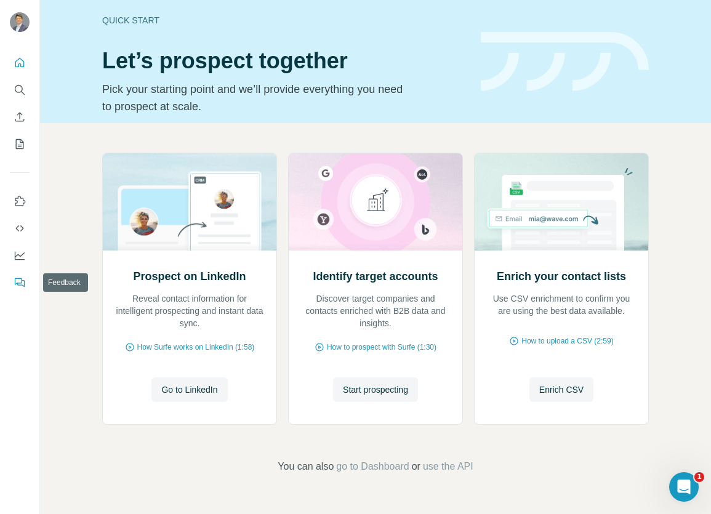
click at [19, 282] on icon "Feedback" at bounding box center [20, 282] width 12 height 12
click at [353, 468] on span "go to Dashboard" at bounding box center [372, 466] width 73 height 15
